Goal: Find specific page/section: Find specific page/section

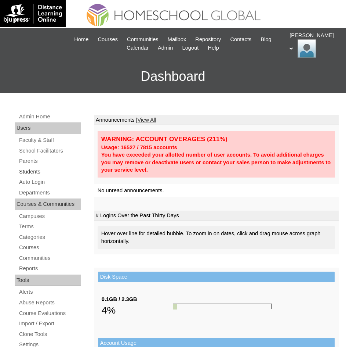
click at [34, 173] on link "Students" at bounding box center [49, 171] width 62 height 9
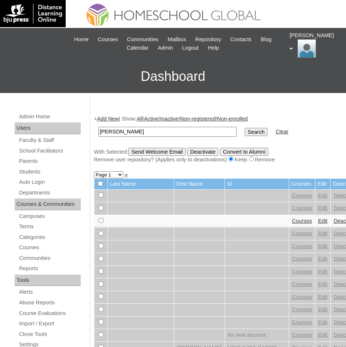
type input "John Nathan"
click at [245, 130] on input "Search" at bounding box center [256, 132] width 23 height 8
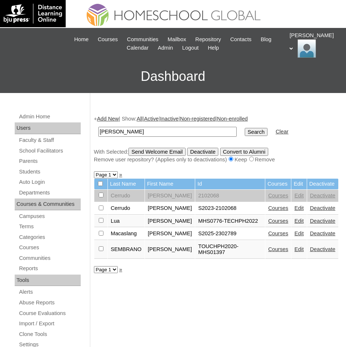
click at [279, 224] on link "Courses" at bounding box center [279, 221] width 20 height 6
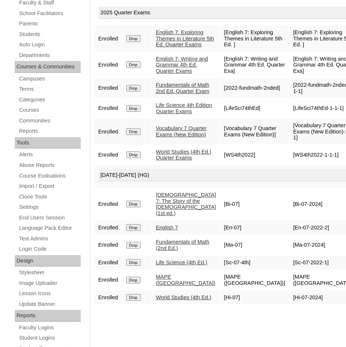
scroll to position [220, 0]
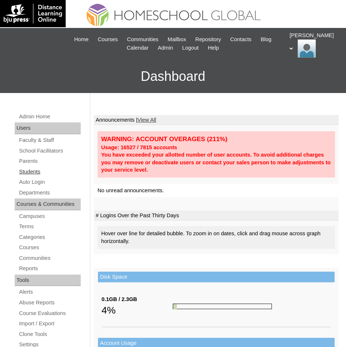
click at [37, 169] on link "Students" at bounding box center [49, 171] width 62 height 9
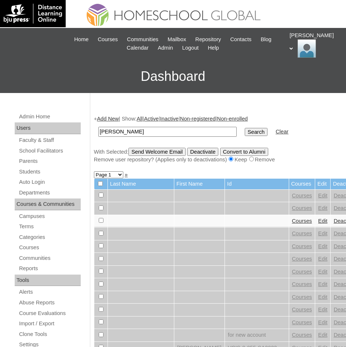
type input "[PERSON_NAME]"
click at [245, 129] on input "Search" at bounding box center [256, 132] width 23 height 8
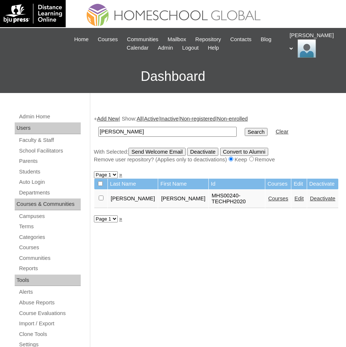
click at [269, 197] on link "Courses" at bounding box center [279, 198] width 20 height 6
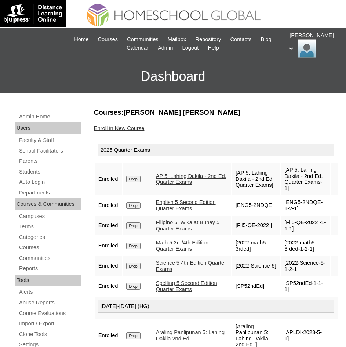
scroll to position [37, 0]
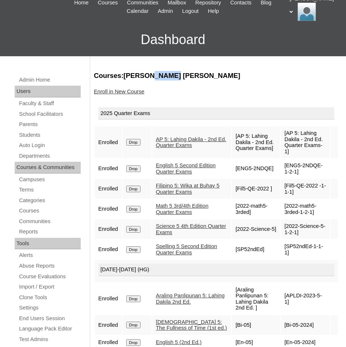
drag, startPoint x: 156, startPoint y: 73, endPoint x: 172, endPoint y: 74, distance: 16.2
click at [172, 74] on h3 "Courses:[PERSON_NAME] [PERSON_NAME]" at bounding box center [216, 76] width 245 height 10
drag, startPoint x: 172, startPoint y: 74, endPoint x: 157, endPoint y: 74, distance: 15.1
click at [172, 74] on h3 "Courses:[PERSON_NAME] [PERSON_NAME]" at bounding box center [216, 76] width 245 height 10
click at [156, 74] on h3 "Courses:[PERSON_NAME] [PERSON_NAME]" at bounding box center [216, 76] width 245 height 10
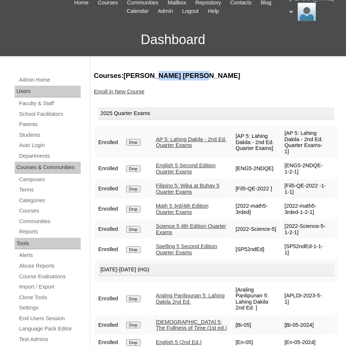
drag, startPoint x: 156, startPoint y: 74, endPoint x: 196, endPoint y: 74, distance: 40.4
click at [196, 74] on h3 "Courses:[PERSON_NAME] [PERSON_NAME]" at bounding box center [216, 76] width 245 height 10
copy h3 "[PERSON_NAME]"
